Goal: Transaction & Acquisition: Purchase product/service

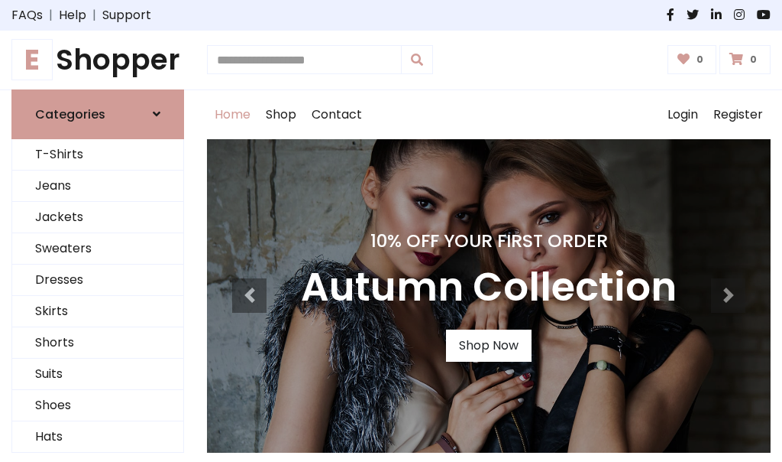
click at [391, 231] on h4 "10% Off Your First Order" at bounding box center [489, 240] width 376 height 21
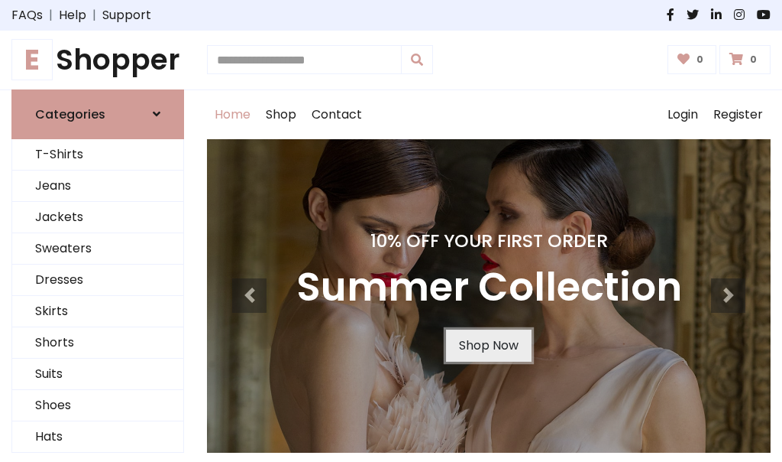
click at [488, 345] on link "Shop Now" at bounding box center [489, 345] width 86 height 32
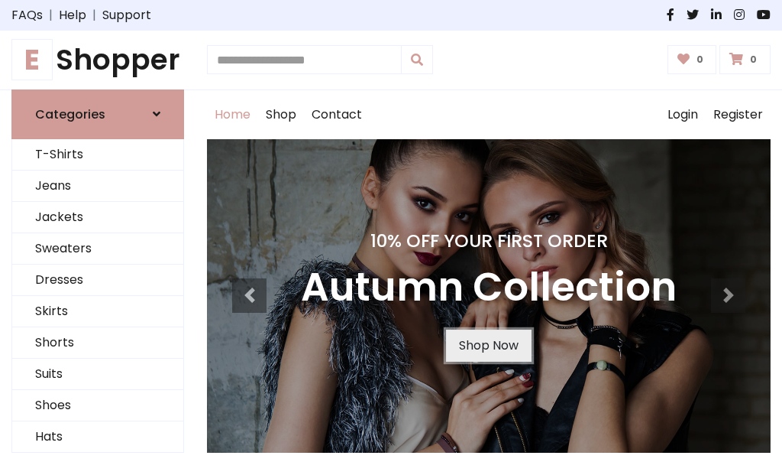
click at [488, 345] on link "Shop Now" at bounding box center [489, 345] width 86 height 32
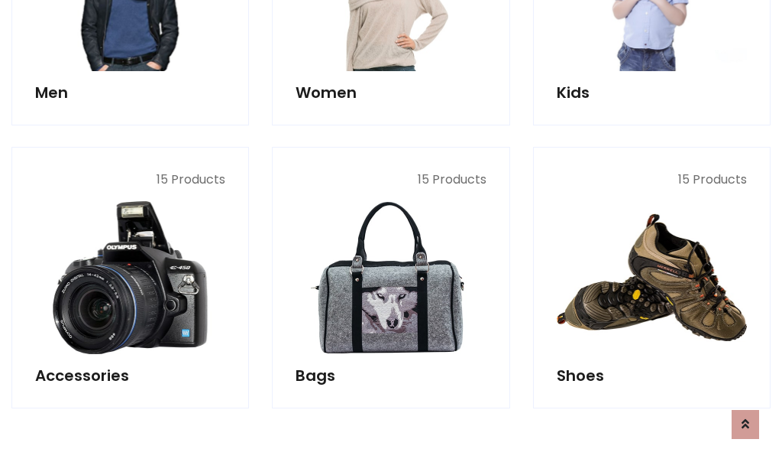
scroll to position [1524, 0]
